Goal: Information Seeking & Learning: Learn about a topic

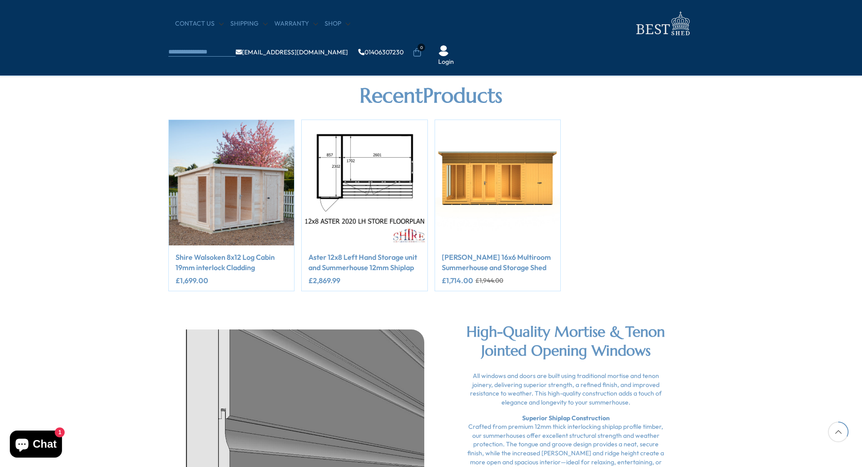
scroll to position [719, 0]
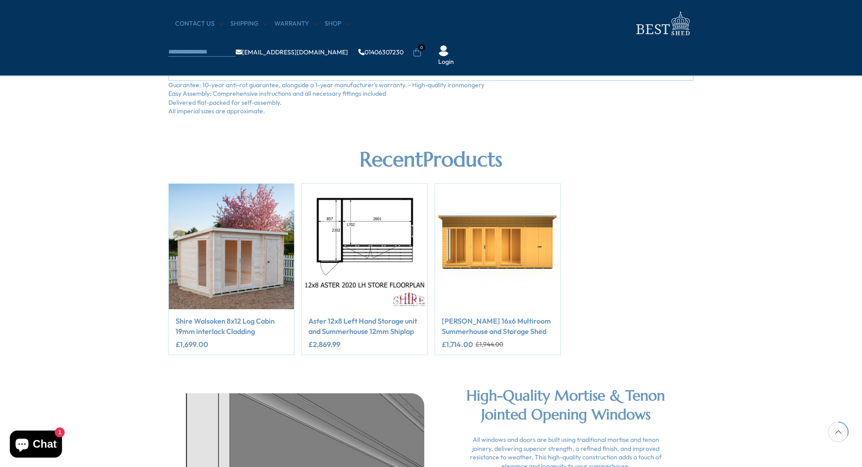
click at [236, 323] on link "Shire Walsoken 8x12 Log Cabin 19mm interlock Cladding" at bounding box center [232, 326] width 112 height 20
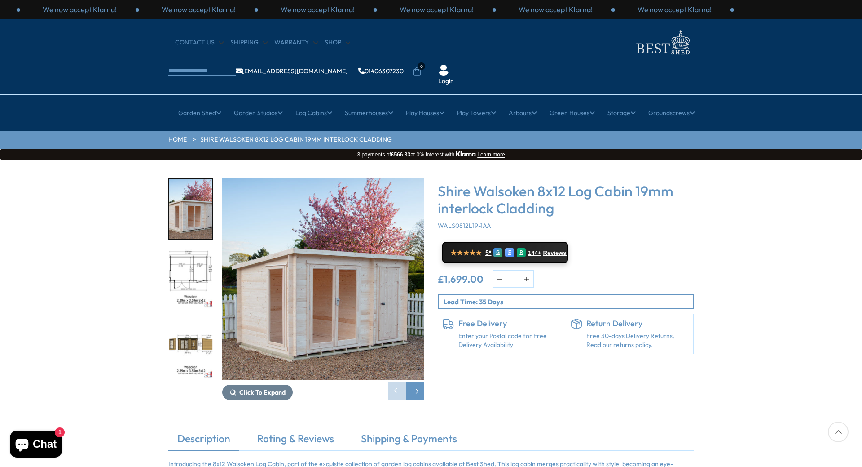
click at [193, 249] on img "2 / 8" at bounding box center [190, 279] width 43 height 60
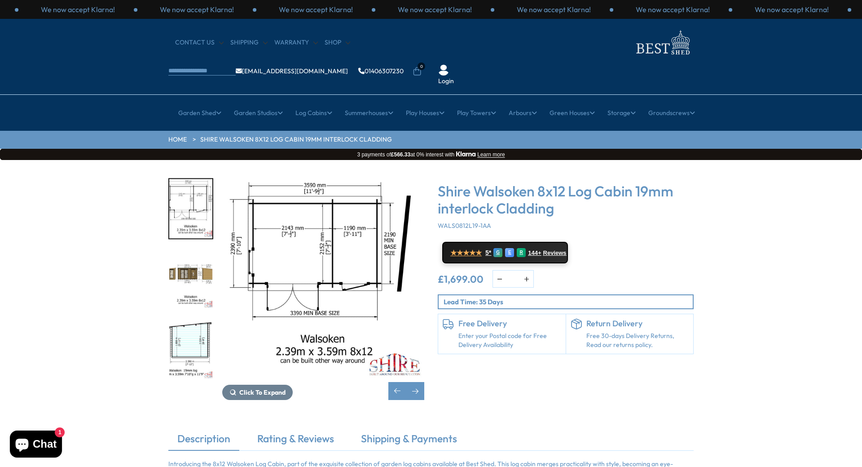
click at [504, 297] on p "Lead Time: 35 Days" at bounding box center [568, 301] width 249 height 9
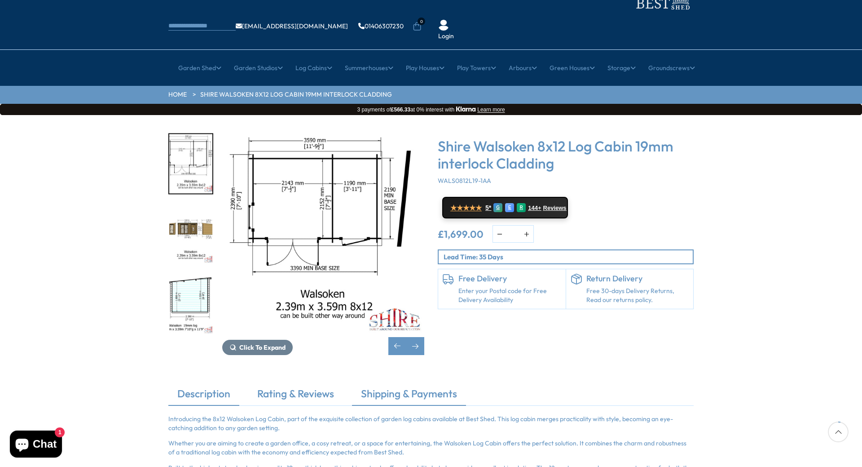
click at [396, 386] on link "Shipping & Payments" at bounding box center [409, 395] width 114 height 19
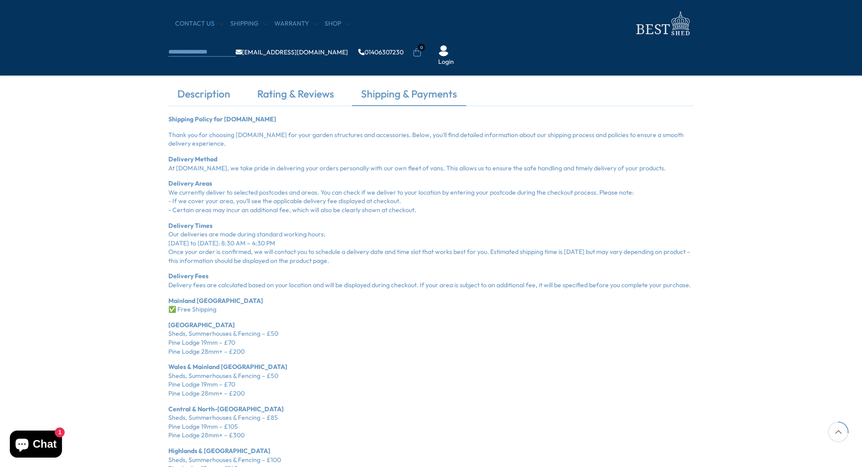
scroll to position [269, 0]
